Goal: Task Accomplishment & Management: Manage account settings

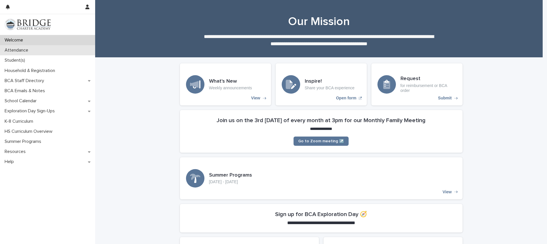
click at [28, 52] on p "Attendance" at bounding box center [17, 50] width 31 height 5
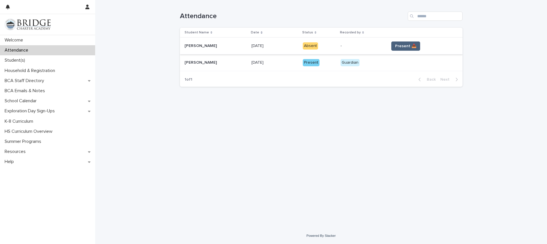
click at [405, 44] on span "Present 📥" at bounding box center [405, 46] width 21 height 6
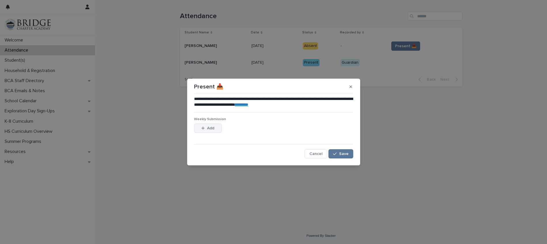
click at [207, 127] on span "Add" at bounding box center [210, 128] width 7 height 4
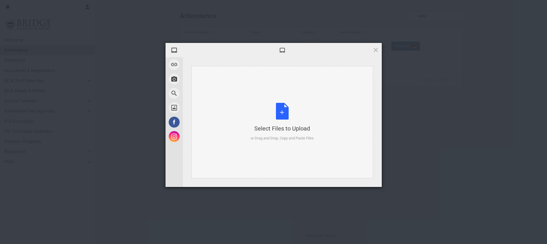
click at [284, 110] on div "Select Files to Upload or Drag and Drop, Copy and Paste Files" at bounding box center [282, 122] width 63 height 38
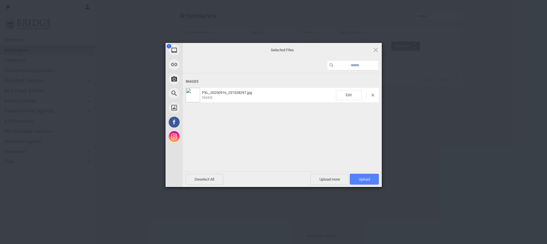
click at [373, 179] on span "Upload 1" at bounding box center [364, 179] width 29 height 11
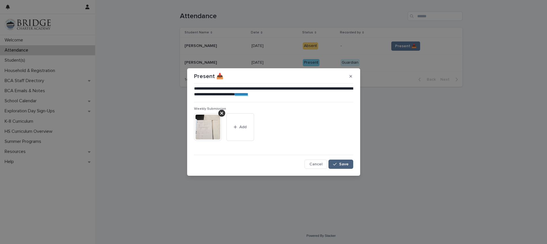
click at [341, 165] on span "Save" at bounding box center [344, 164] width 10 height 4
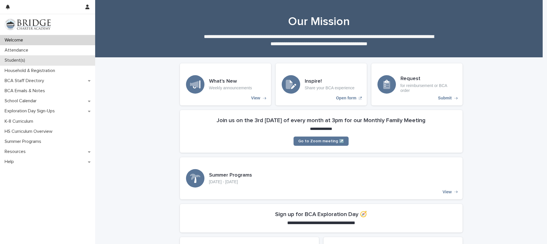
click at [18, 60] on p "Student(s)" at bounding box center [15, 60] width 27 height 5
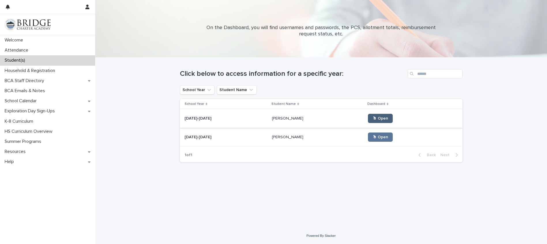
click at [373, 118] on span "🖱 Open" at bounding box center [381, 119] width 16 height 4
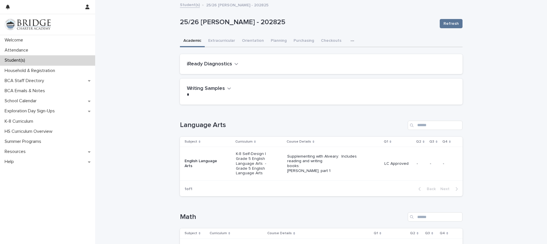
scroll to position [67, 0]
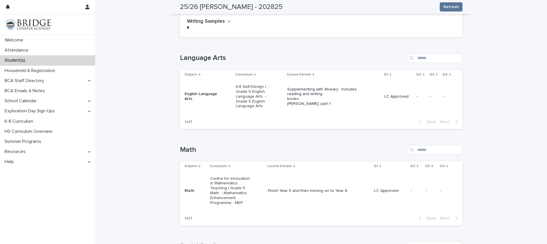
click at [379, 189] on p "LC Approved" at bounding box center [390, 191] width 32 height 5
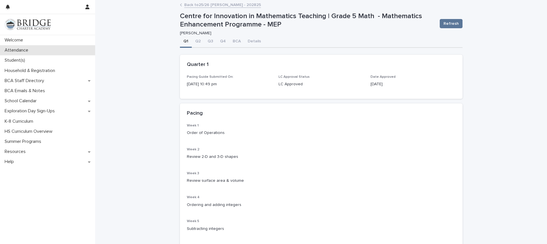
click at [27, 51] on p "Attendance" at bounding box center [17, 50] width 31 height 5
